Goal: Task Accomplishment & Management: Use online tool/utility

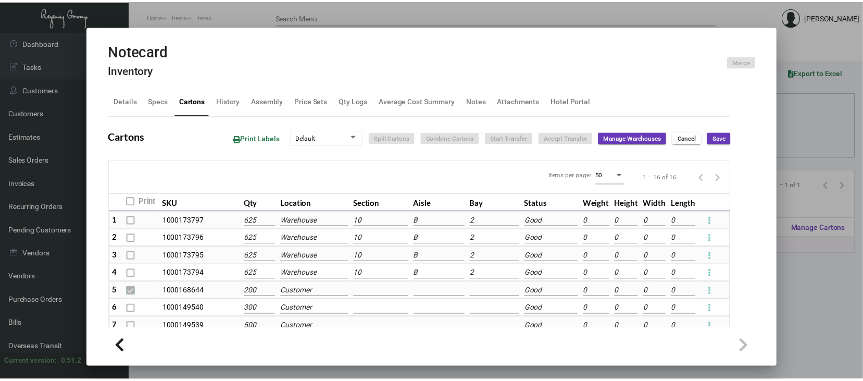
scroll to position [29, 0]
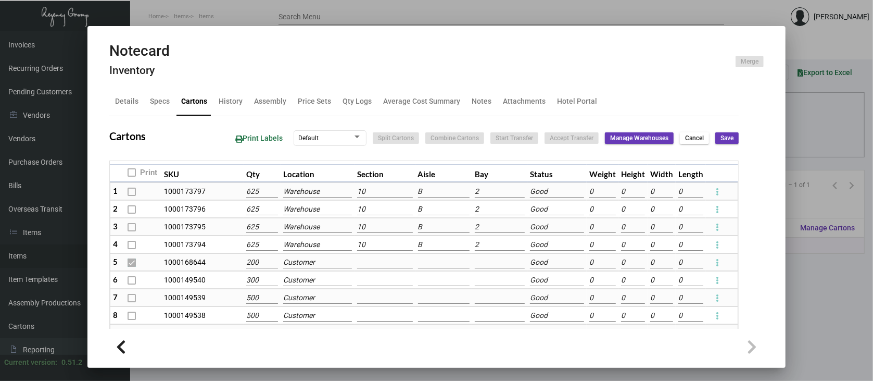
click at [816, 274] on div at bounding box center [436, 190] width 873 height 381
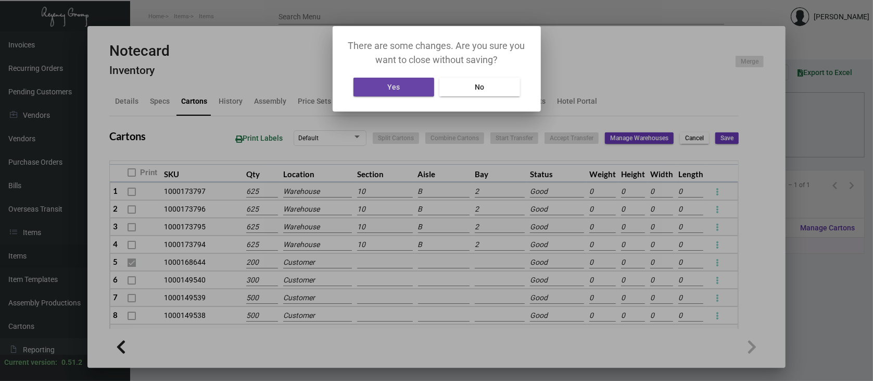
click at [404, 85] on button "Yes" at bounding box center [394, 87] width 81 height 19
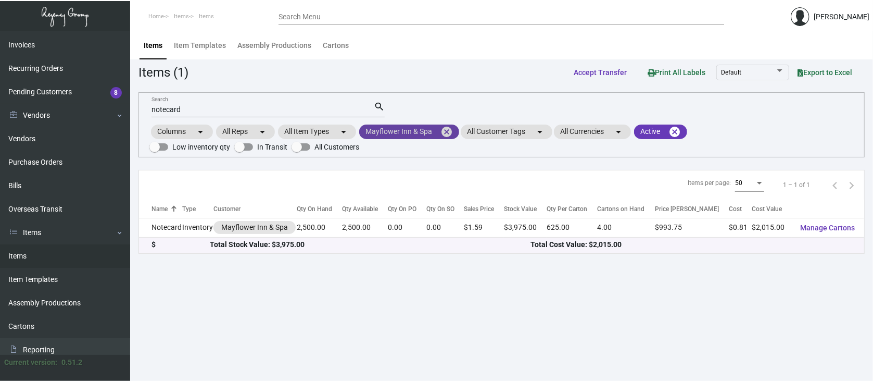
click at [449, 128] on mat-icon "cancel" at bounding box center [446, 131] width 12 height 12
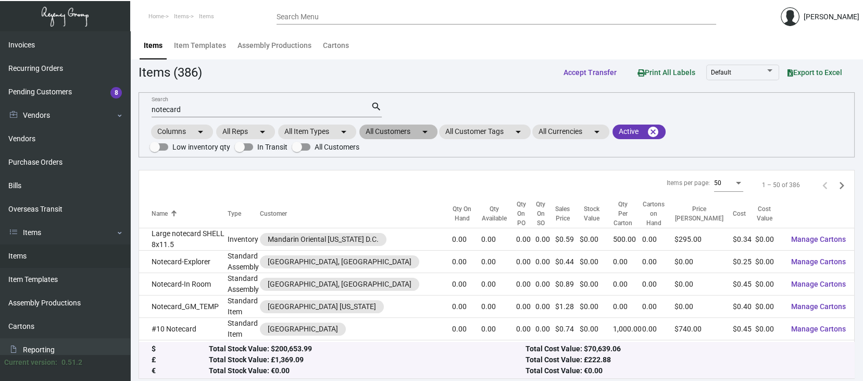
click at [416, 130] on mat-chip "All Customers arrow_drop_down" at bounding box center [398, 131] width 78 height 15
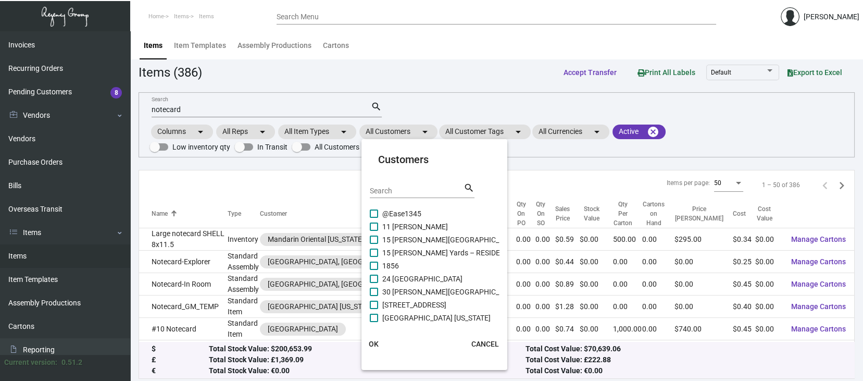
click at [381, 187] on input "Search" at bounding box center [417, 191] width 94 height 8
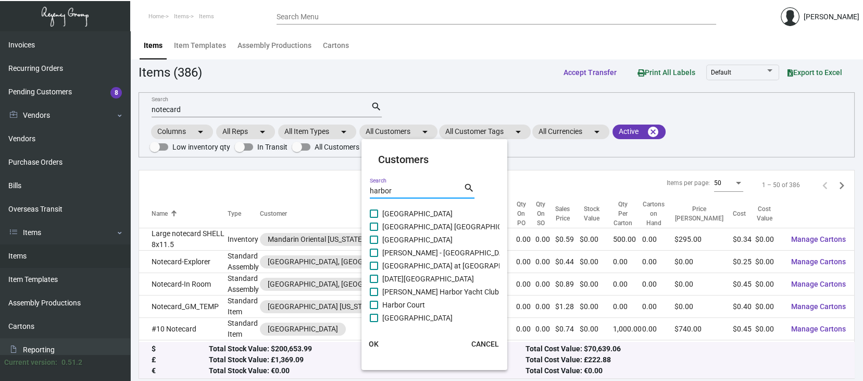
type input "harbor"
click at [374, 317] on span at bounding box center [374, 317] width 8 height 8
click at [374, 322] on input "[GEOGRAPHIC_DATA]" at bounding box center [373, 322] width 1 height 1
checkbox input "true"
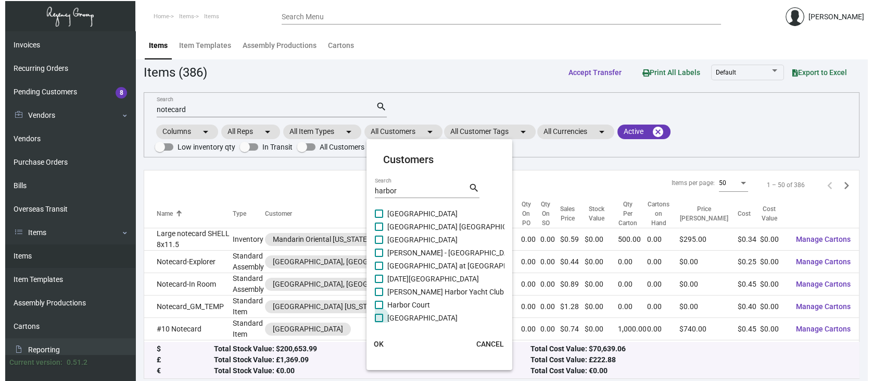
scroll to position [42, 0]
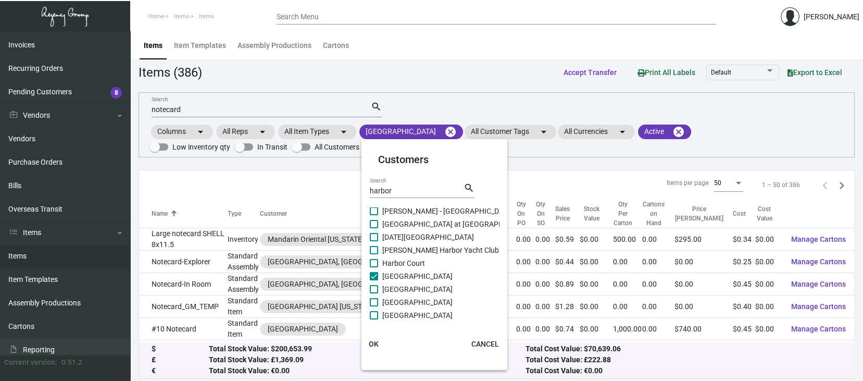
click at [372, 342] on span "OK" at bounding box center [374, 343] width 10 height 8
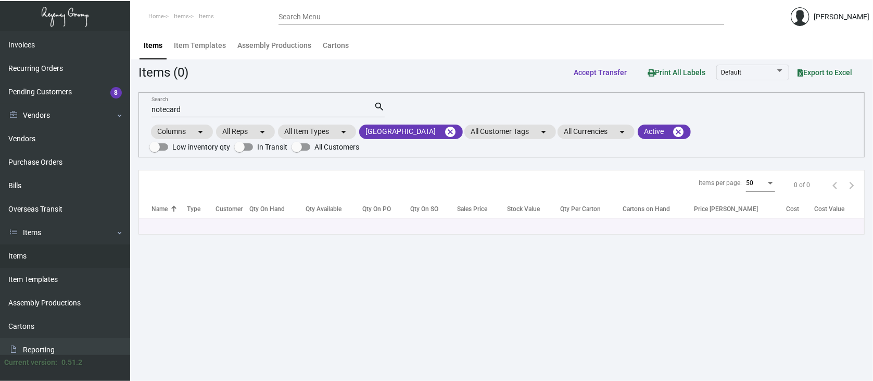
click at [218, 110] on input "notecard" at bounding box center [263, 110] width 222 height 8
type input "n"
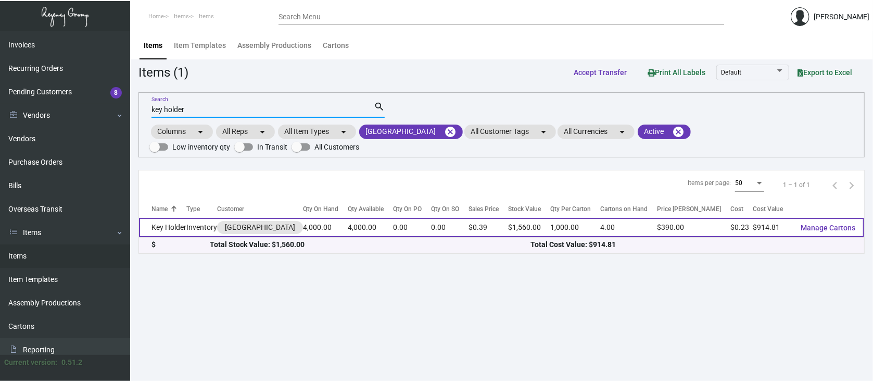
type input "key holder"
click at [834, 225] on span "Manage Cartons" at bounding box center [828, 227] width 55 height 8
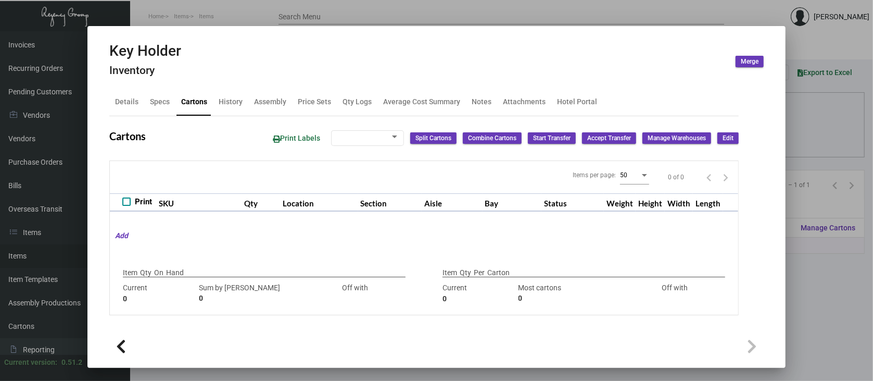
type input "4,000"
type input "4000"
type input "0"
type input "1,000"
type input "2000"
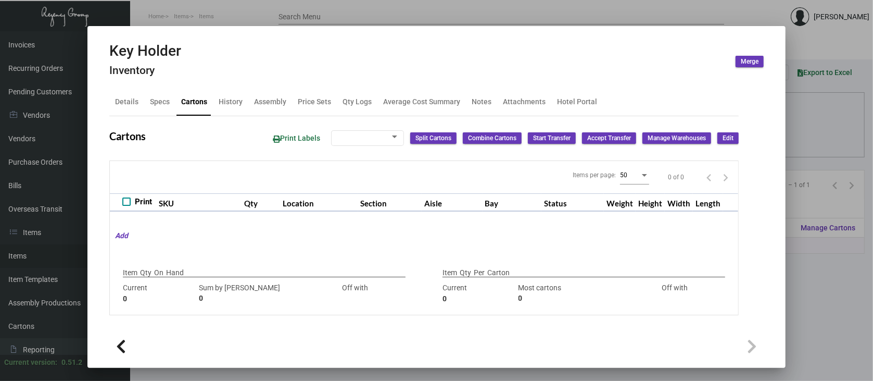
type input "-1000"
